Goal: Task Accomplishment & Management: Use online tool/utility

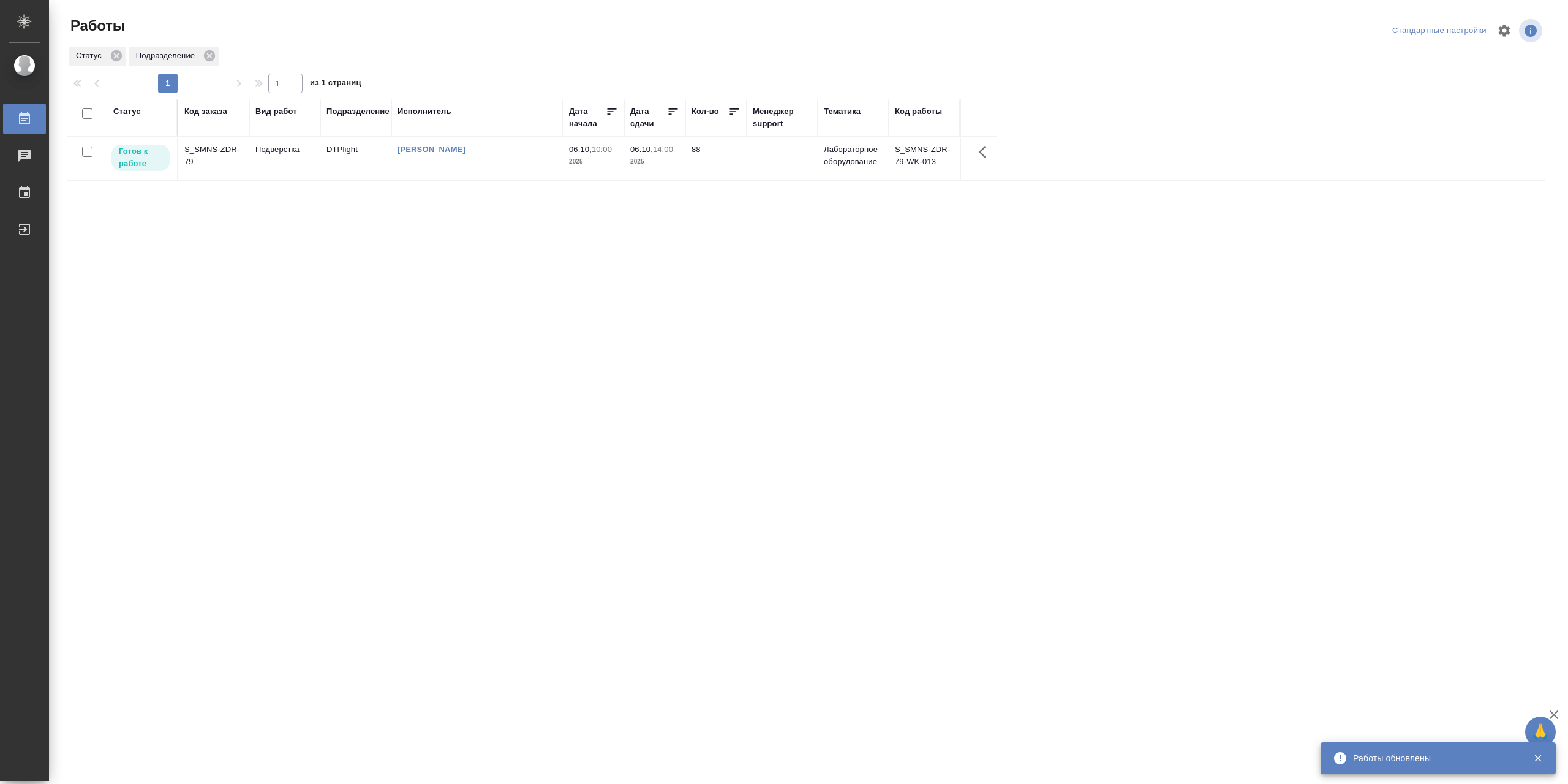
click at [135, 117] on div "Статус" at bounding box center [127, 112] width 28 height 12
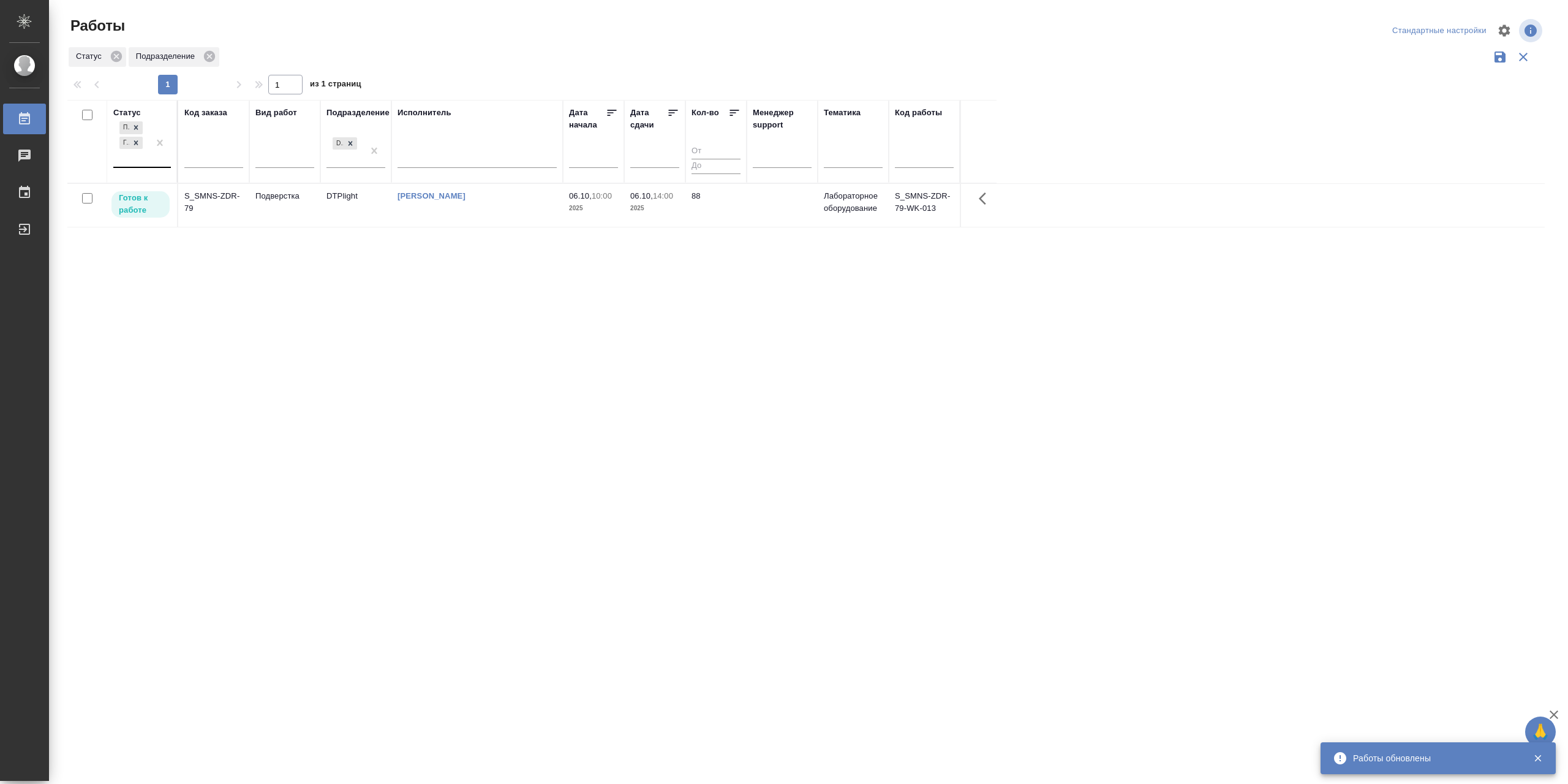
click at [142, 167] on div "Подбор Готов к работе" at bounding box center [131, 143] width 35 height 48
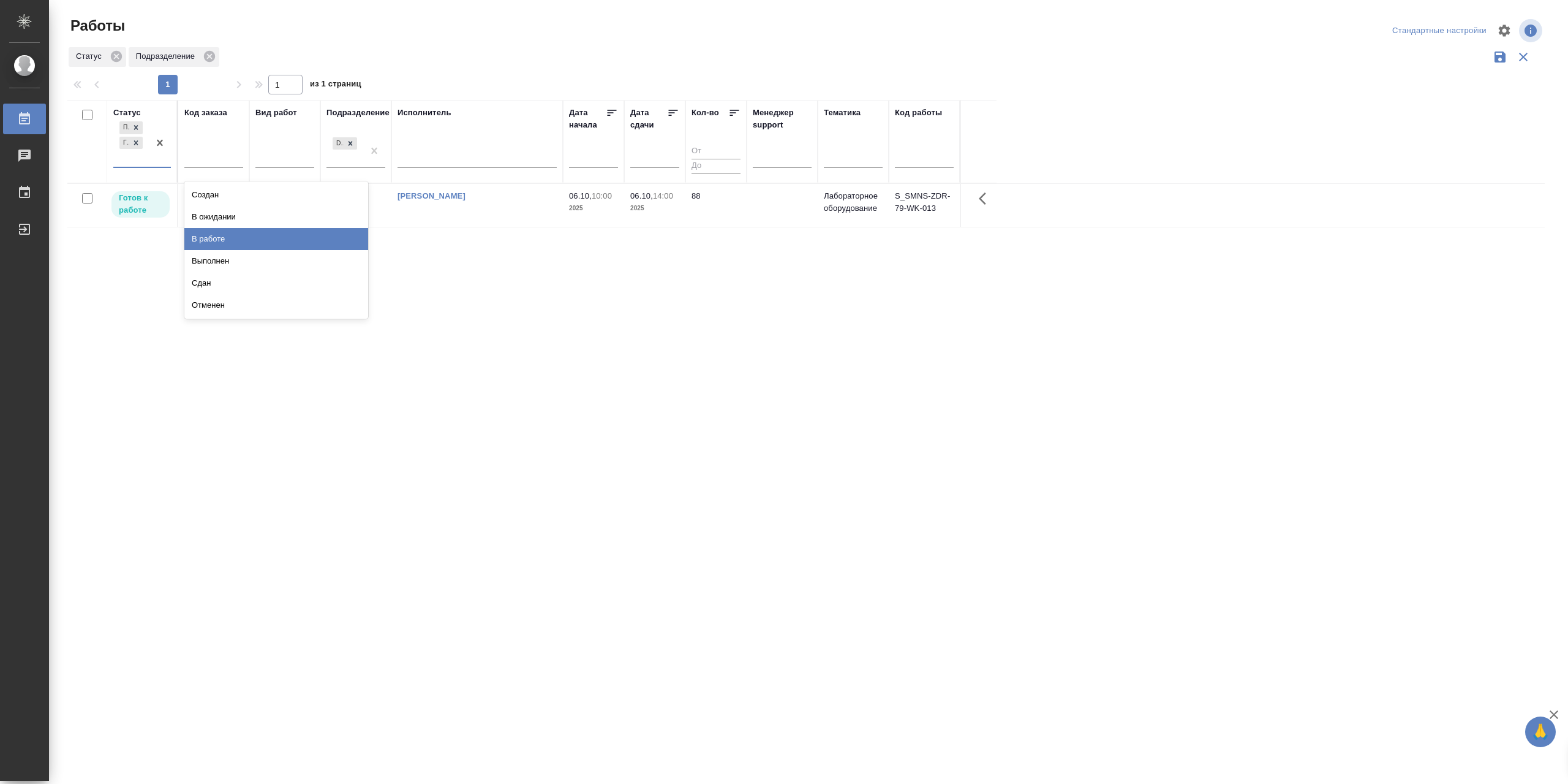
click at [234, 250] on div "В работе" at bounding box center [275, 238] width 184 height 22
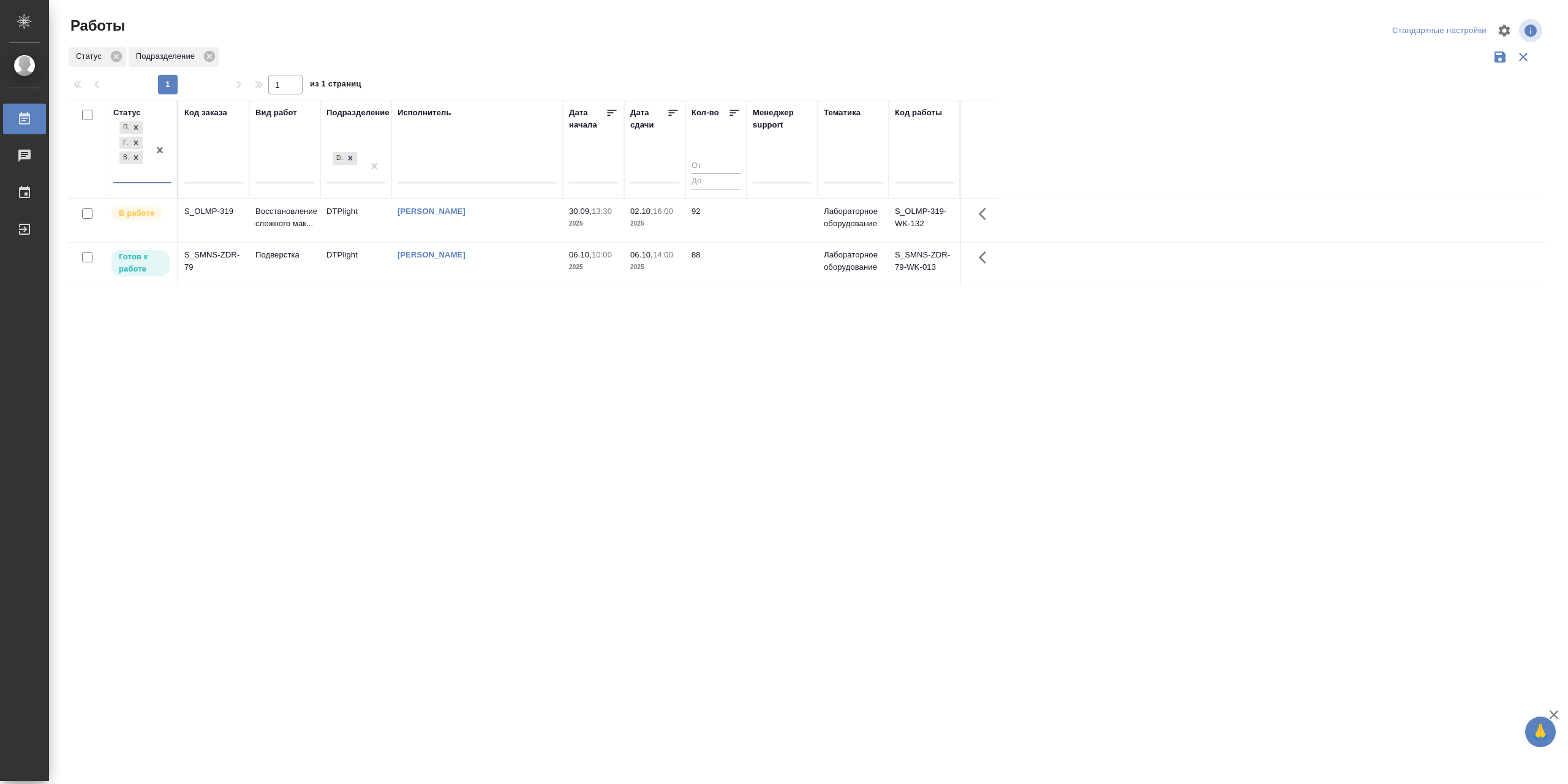
click at [485, 242] on td "[PERSON_NAME]" at bounding box center [478, 220] width 172 height 43
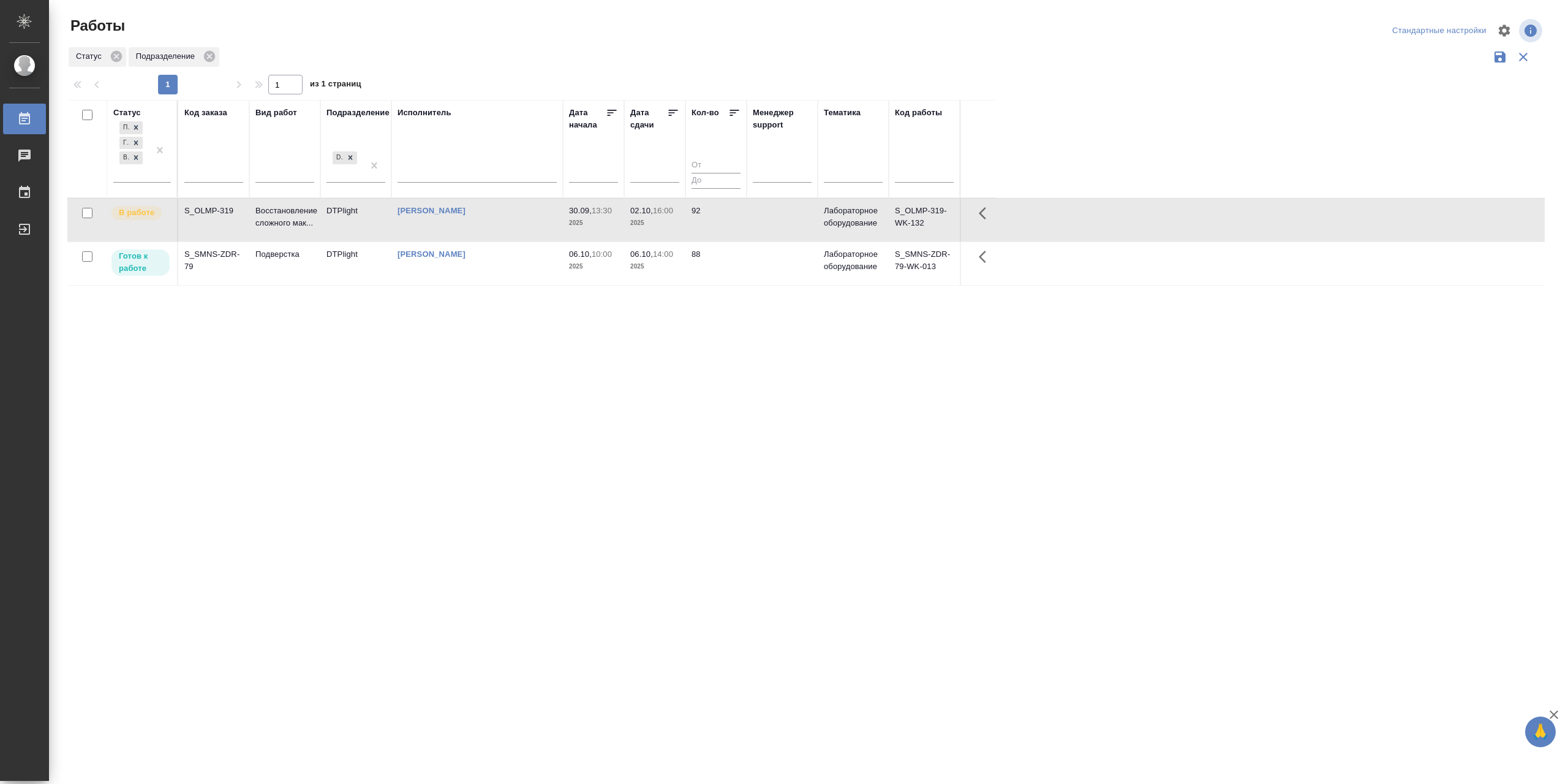
click at [485, 241] on td "[PERSON_NAME]" at bounding box center [478, 219] width 172 height 43
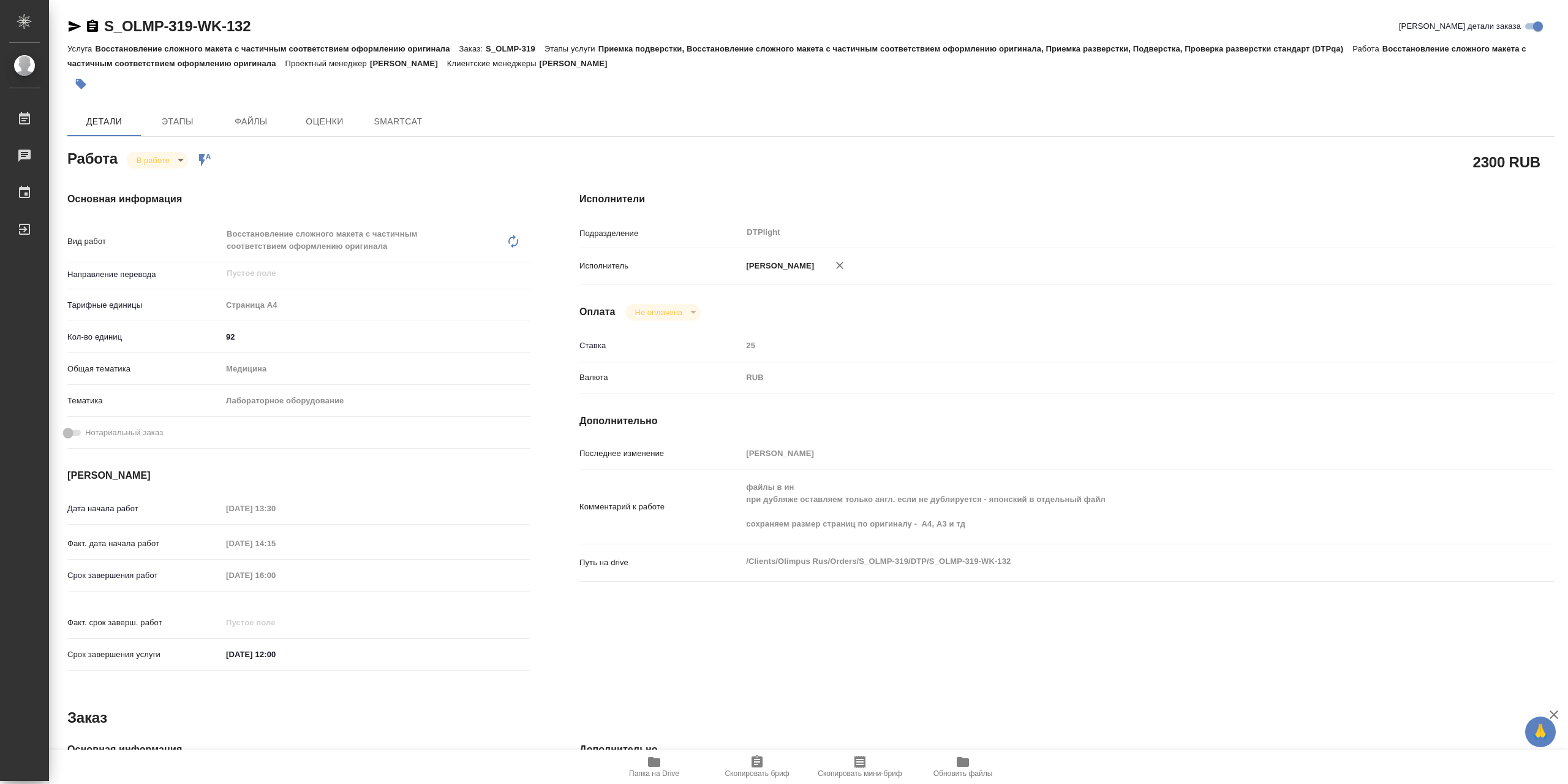
type textarea "x"
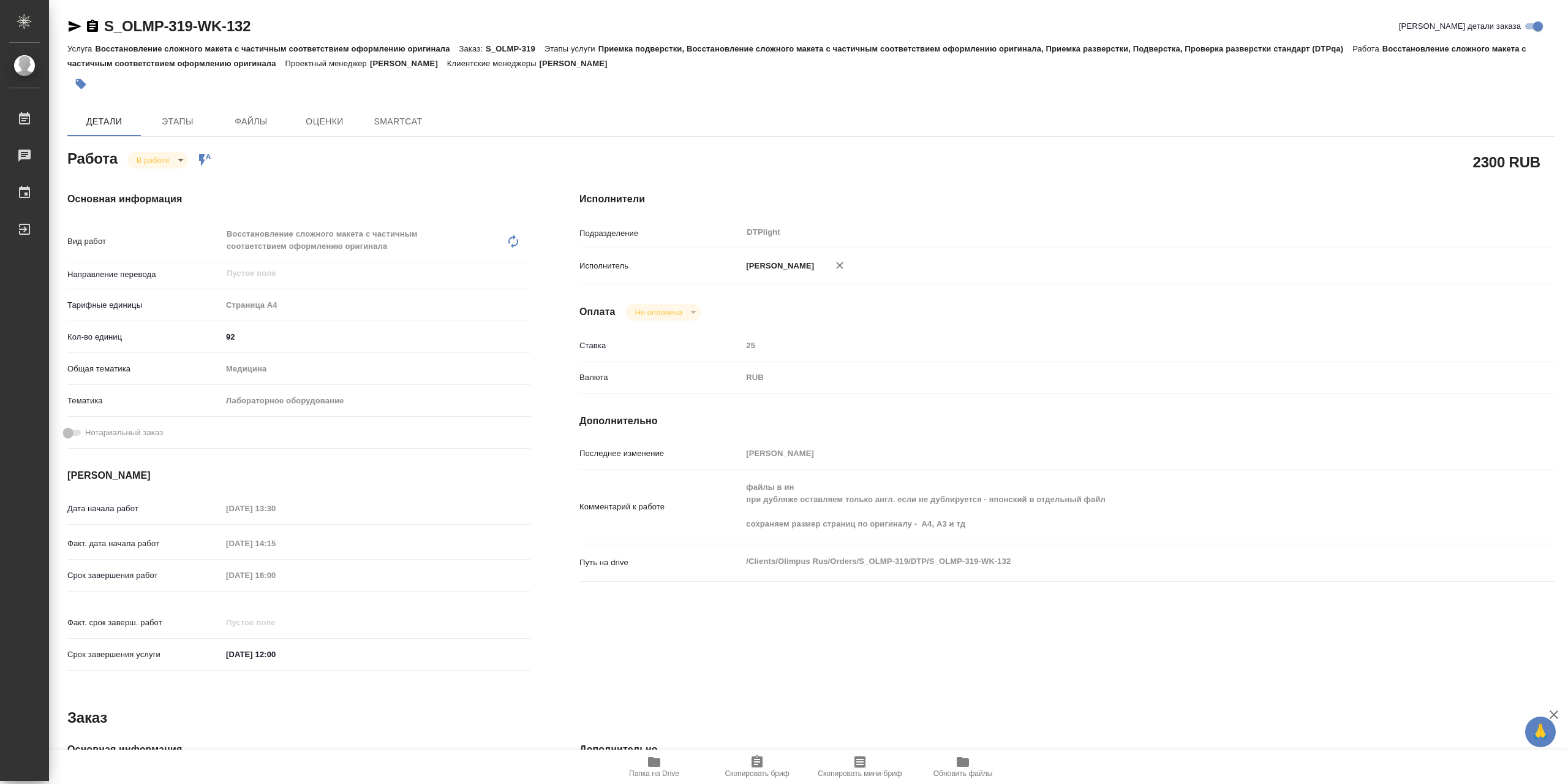
type textarea "x"
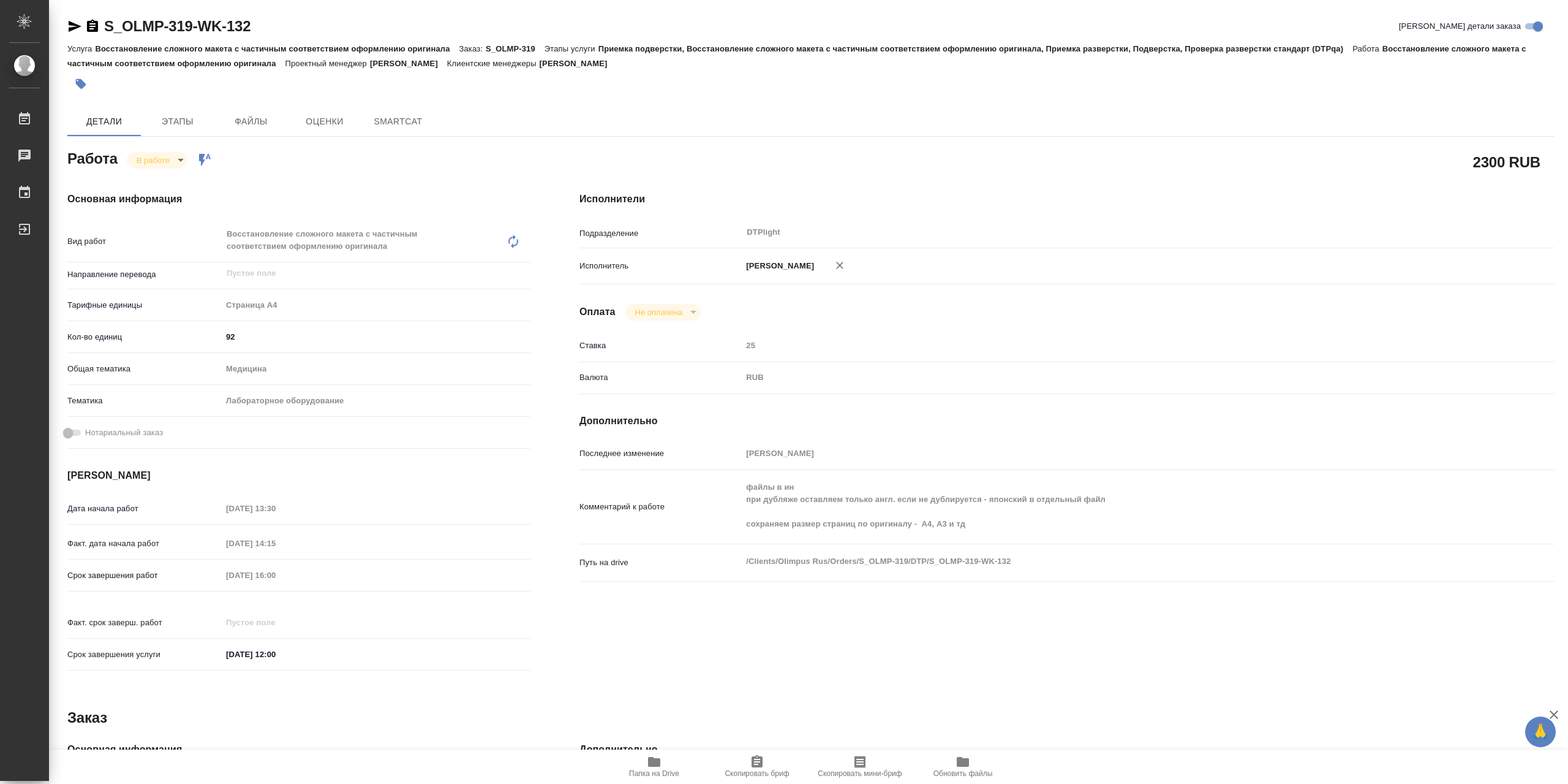
type textarea "x"
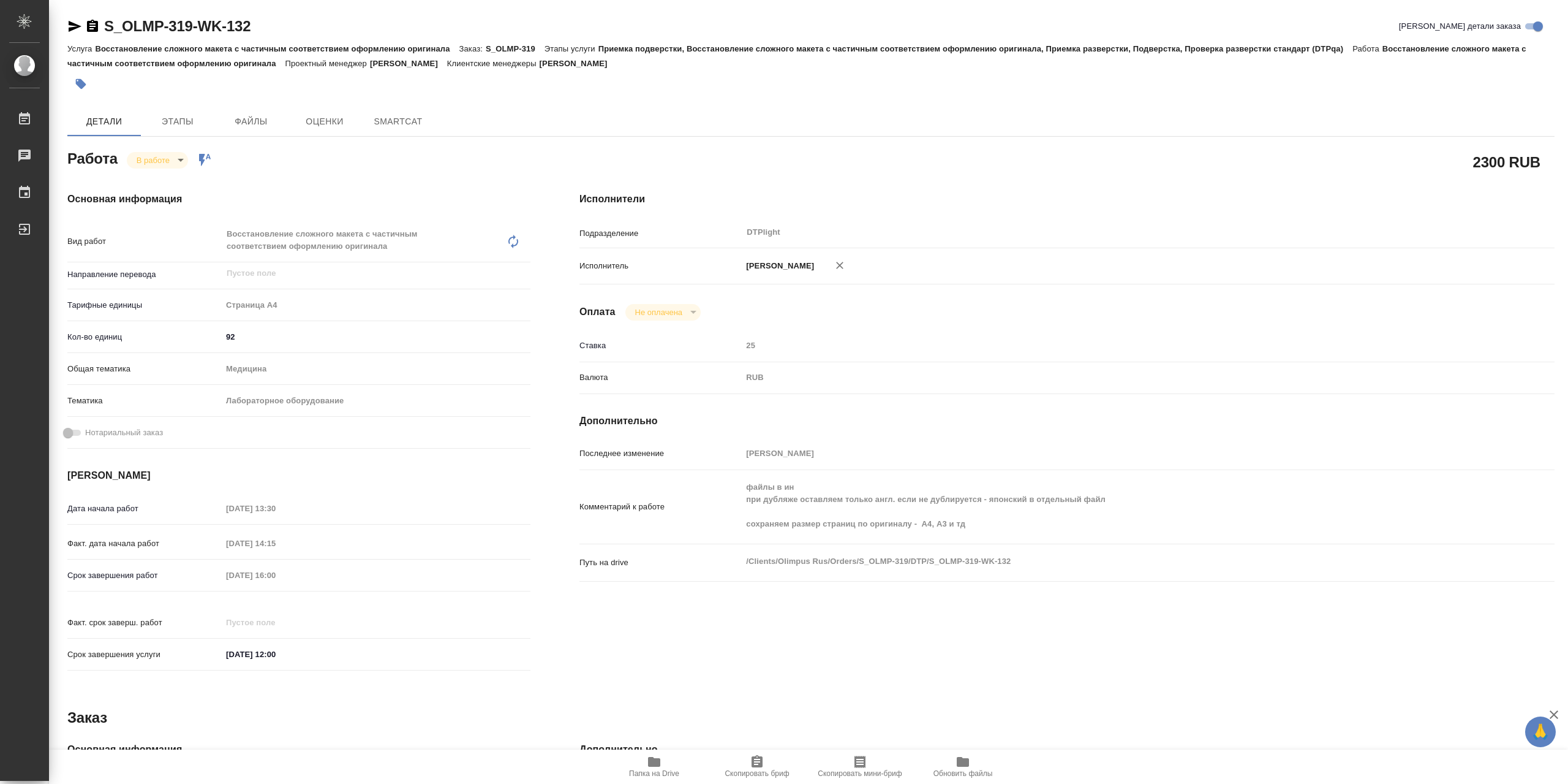
type textarea "x"
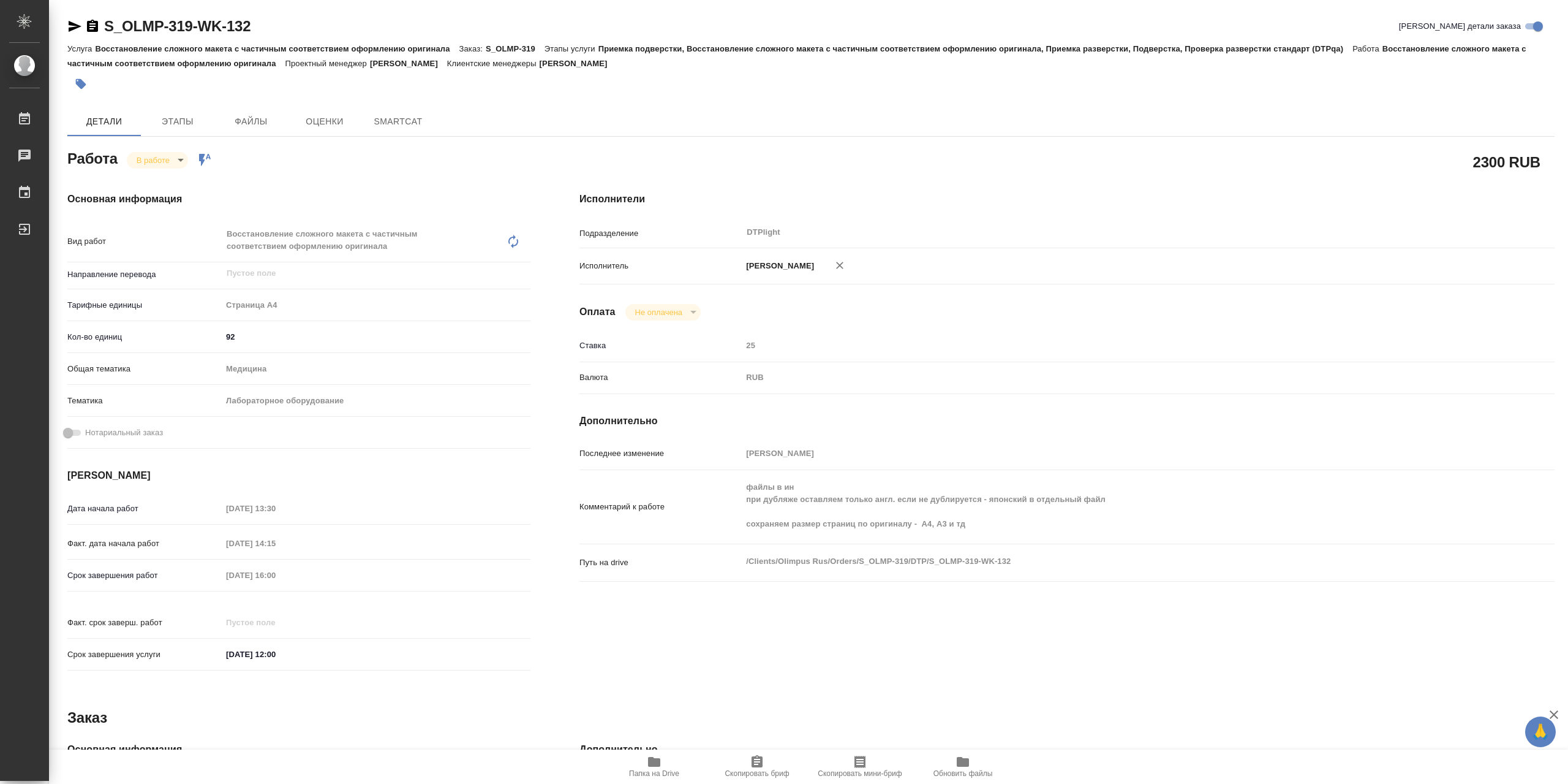
type textarea "x"
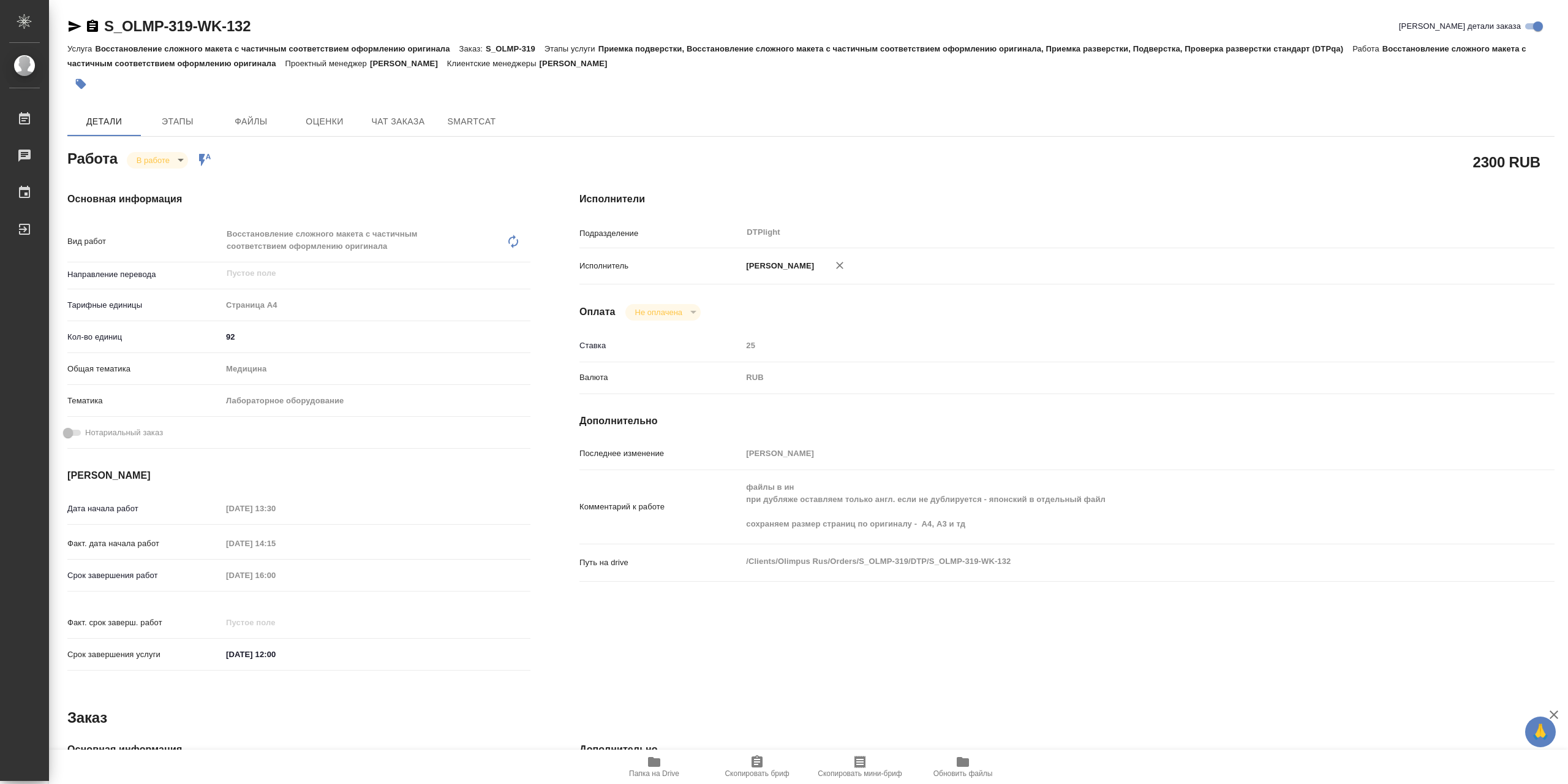
type textarea "x"
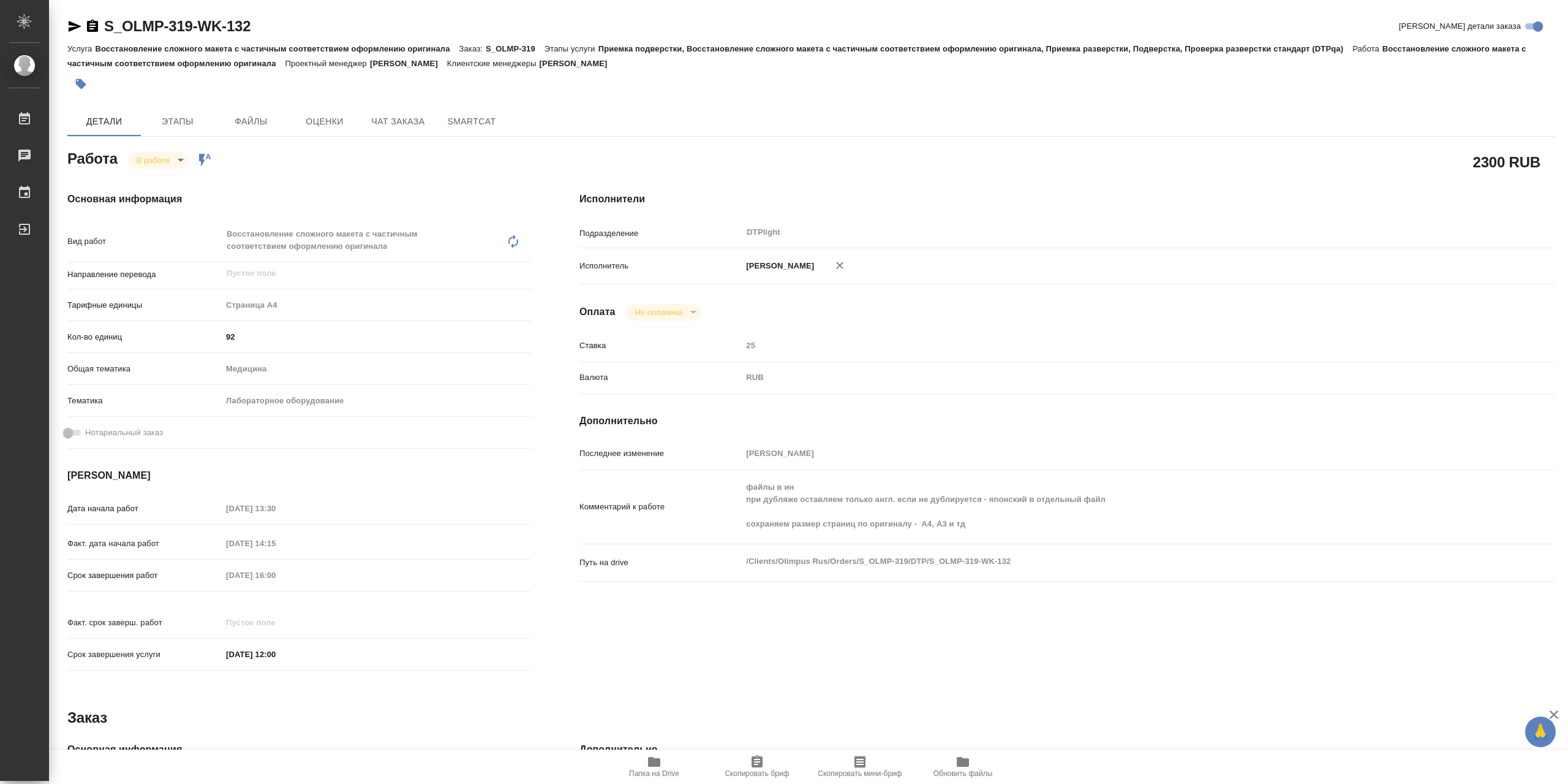
type textarea "x"
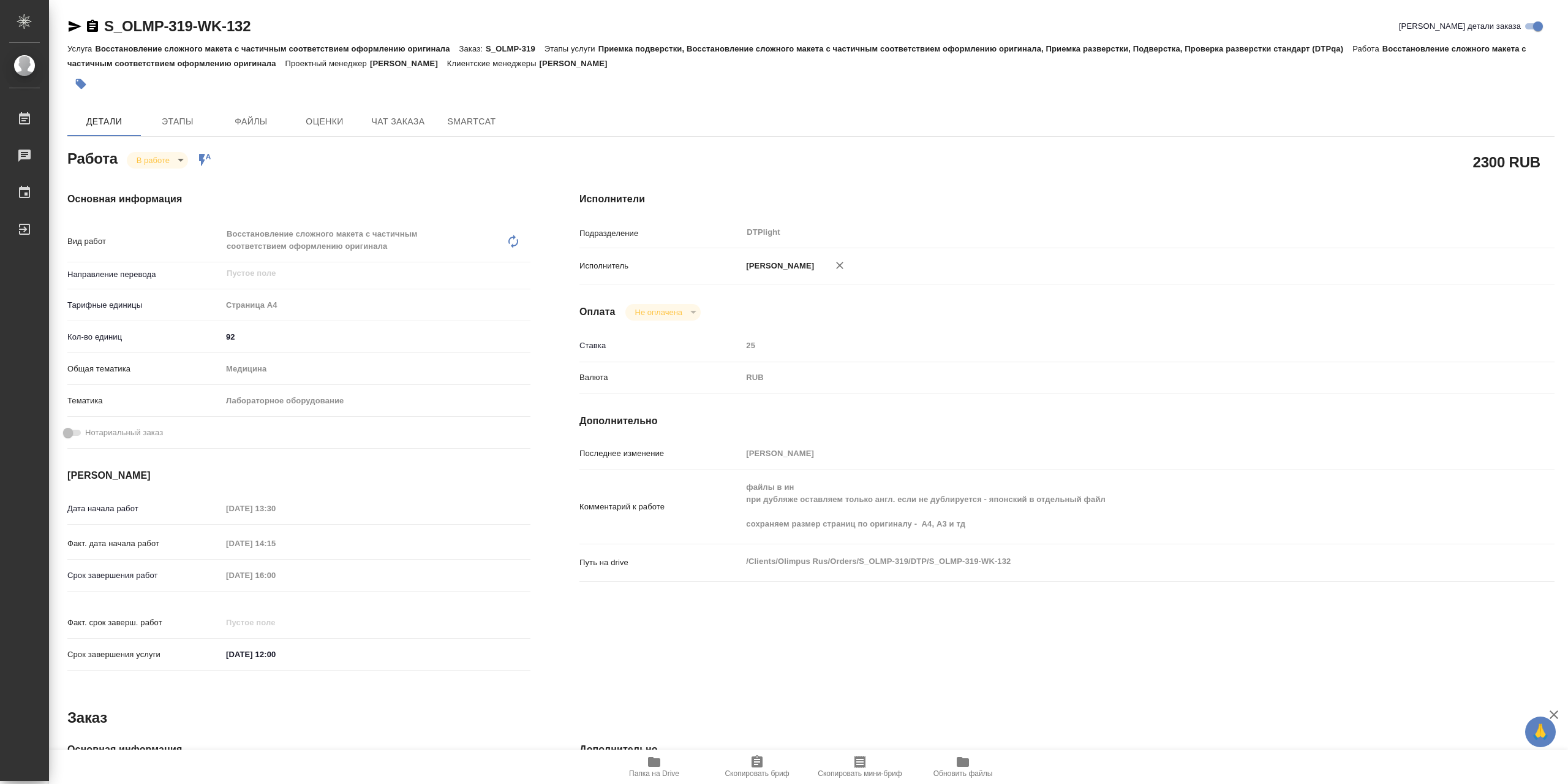
click at [651, 762] on icon "button" at bounding box center [654, 762] width 12 height 10
